Goal: Task Accomplishment & Management: Use online tool/utility

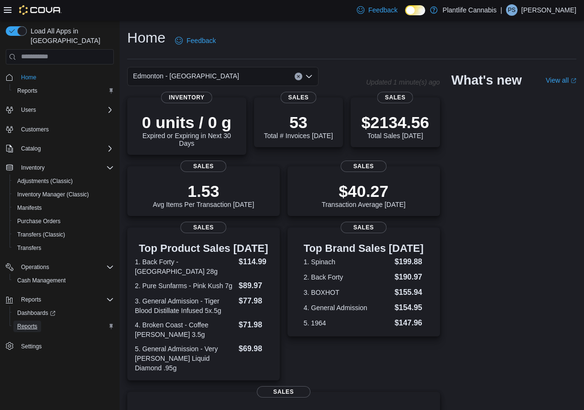
click at [26, 323] on span "Reports" at bounding box center [27, 327] width 20 height 8
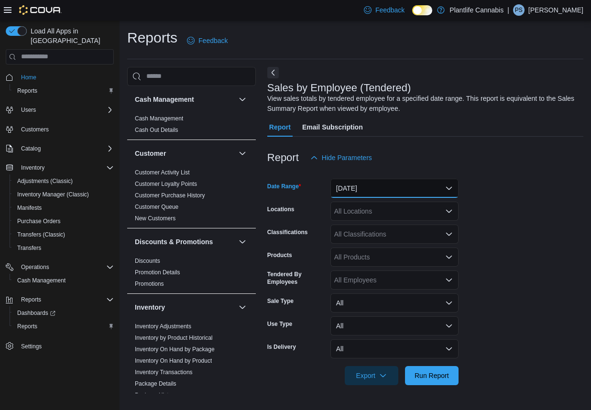
click at [400, 185] on button "Yesterday" at bounding box center [394, 188] width 128 height 19
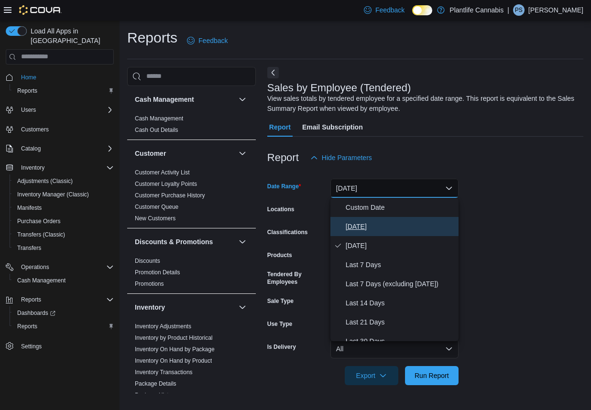
click at [354, 226] on span "[DATE]" at bounding box center [400, 226] width 109 height 11
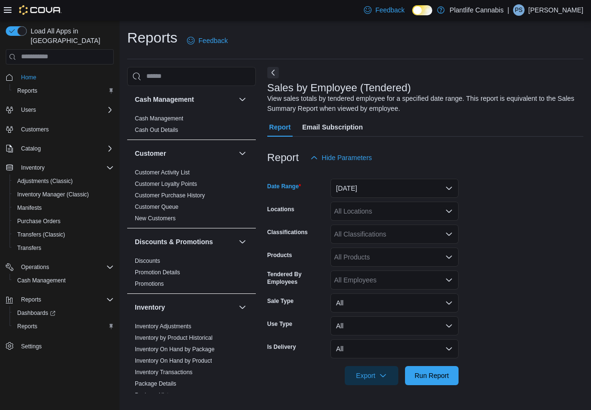
click at [409, 217] on div "All Locations" at bounding box center [394, 211] width 128 height 19
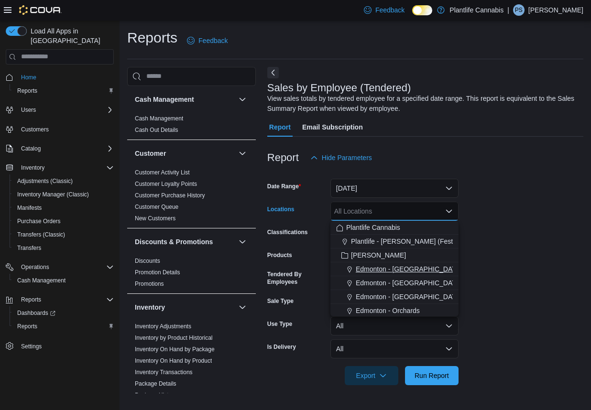
click at [391, 268] on span "Edmonton - [GEOGRAPHIC_DATA]" at bounding box center [409, 269] width 106 height 10
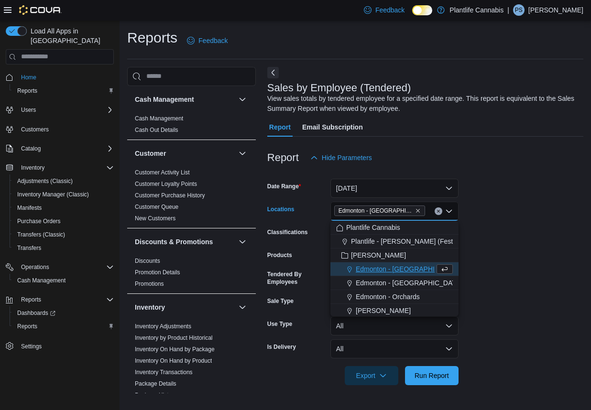
click at [557, 248] on form "Date Range Today Locations Edmonton - Harvest Pointe Combo box. Selected. Edmon…" at bounding box center [425, 276] width 316 height 218
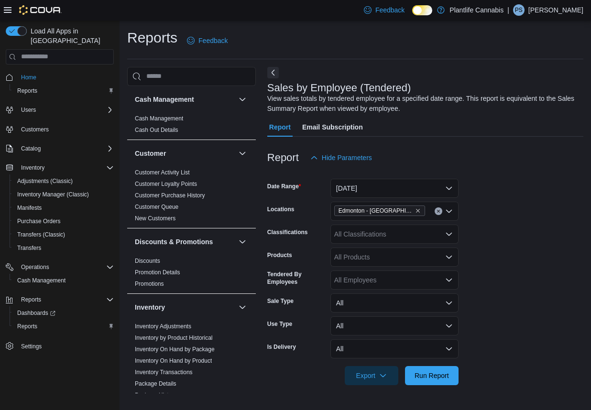
click at [369, 234] on div "All Classifications" at bounding box center [394, 234] width 128 height 19
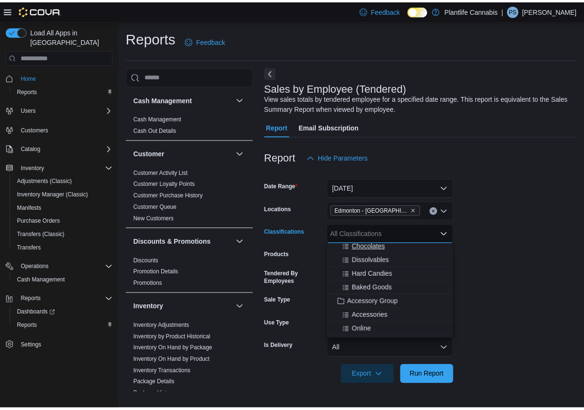
scroll to position [89, 0]
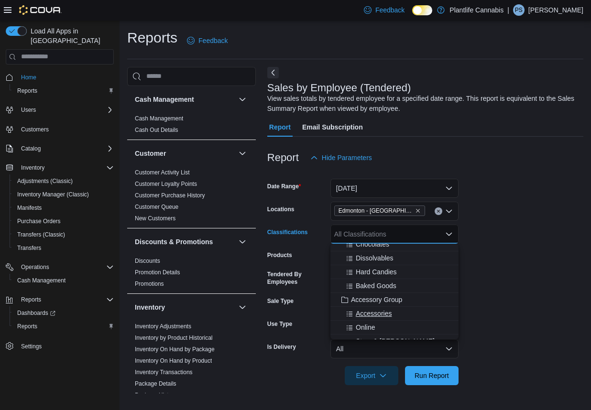
click at [376, 311] on span "Accessories" at bounding box center [374, 314] width 36 height 10
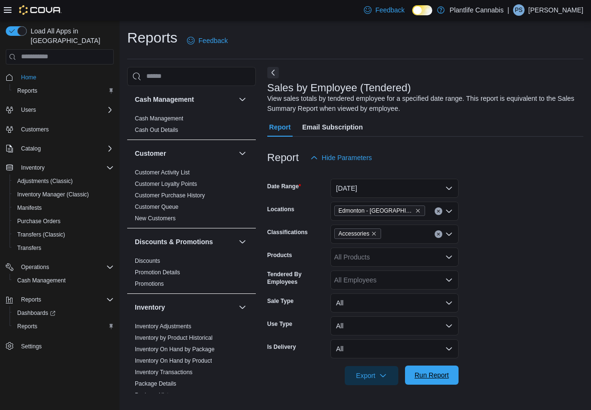
click at [429, 375] on span "Run Report" at bounding box center [431, 375] width 34 height 10
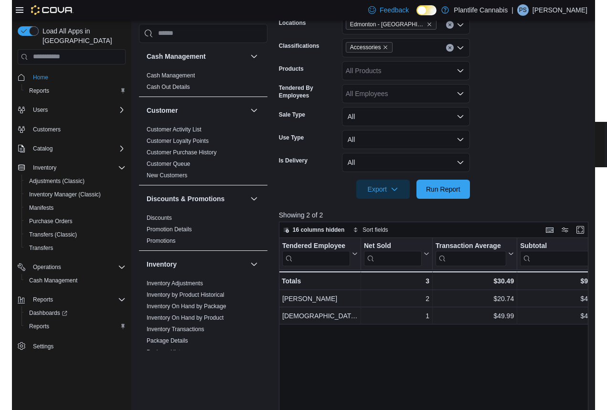
scroll to position [224, 0]
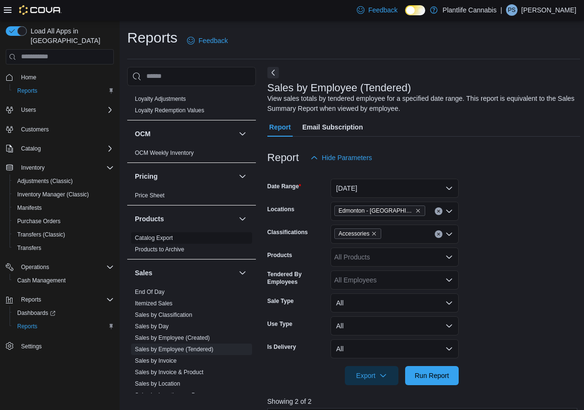
scroll to position [414, 0]
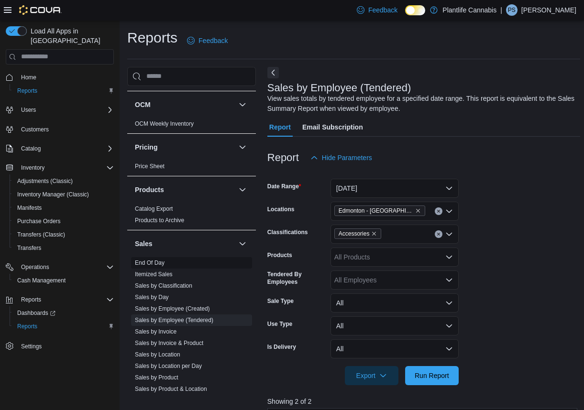
click at [158, 265] on link "End Of Day" at bounding box center [150, 263] width 30 height 7
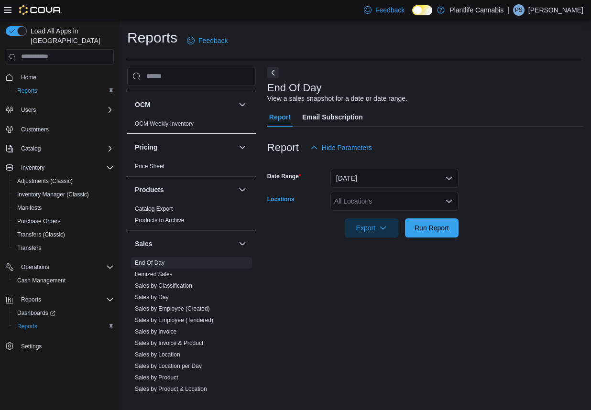
click at [376, 206] on div "All Locations" at bounding box center [394, 201] width 128 height 19
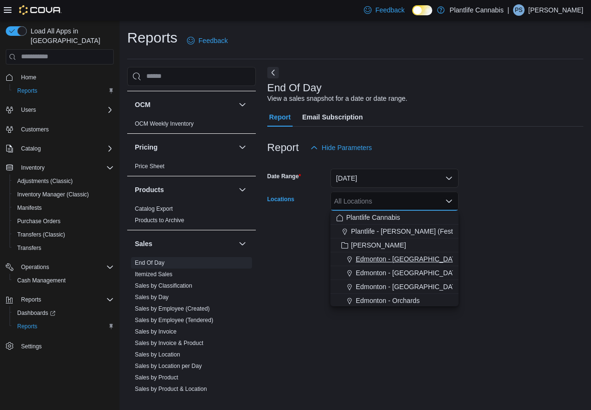
click at [388, 259] on span "Edmonton - [GEOGRAPHIC_DATA]" at bounding box center [409, 259] width 106 height 10
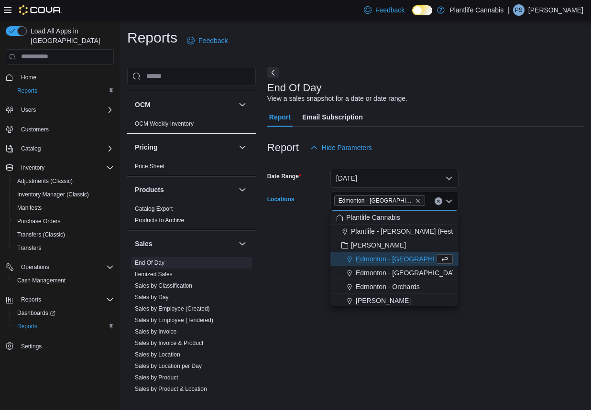
click at [520, 275] on div "End Of Day View a sales snapshot for a date or date range. Report Email Subscri…" at bounding box center [425, 230] width 316 height 327
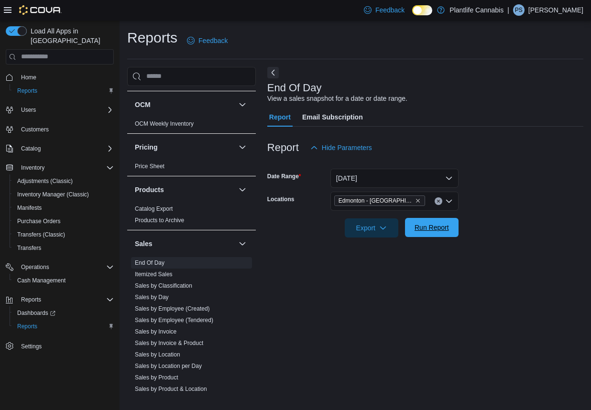
click at [424, 231] on span "Run Report" at bounding box center [431, 228] width 34 height 10
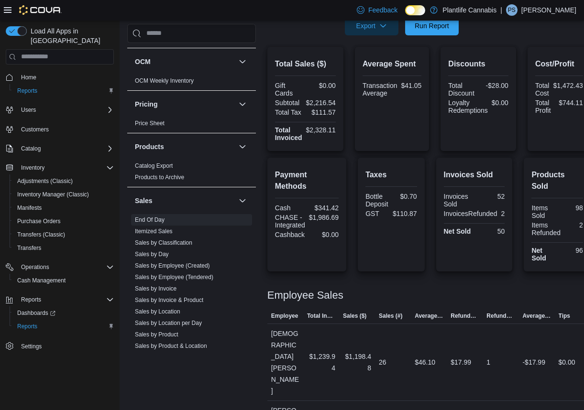
scroll to position [206, 0]
